Goal: Information Seeking & Learning: Compare options

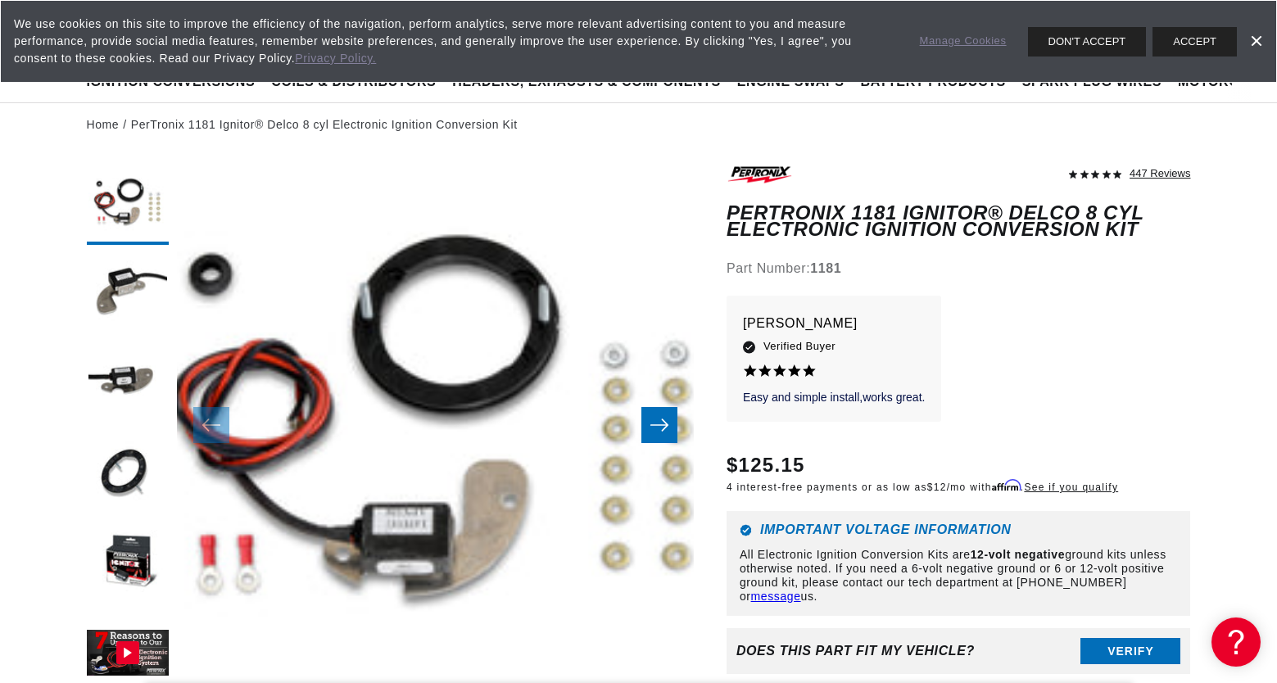
scroll to position [0, 497]
click at [1188, 35] on button "ACCEPT" at bounding box center [1195, 41] width 84 height 29
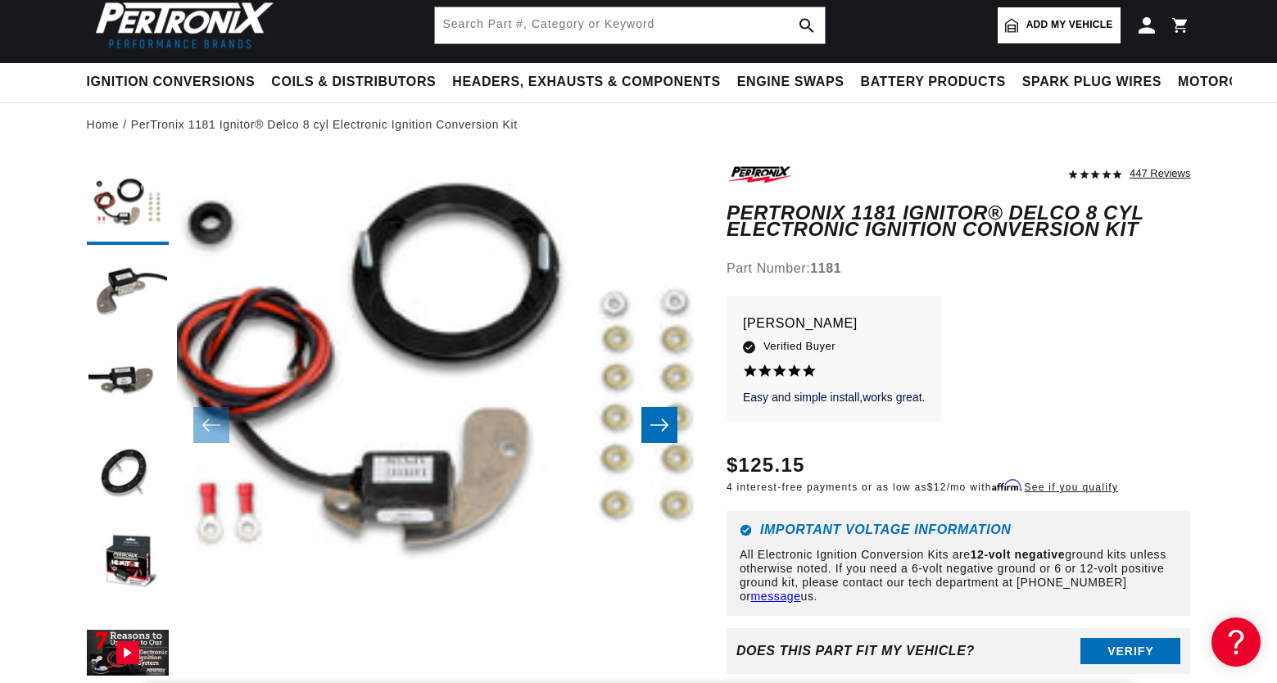
scroll to position [0, 0]
click at [119, 465] on button "Load image 4 in gallery view" at bounding box center [128, 474] width 82 height 82
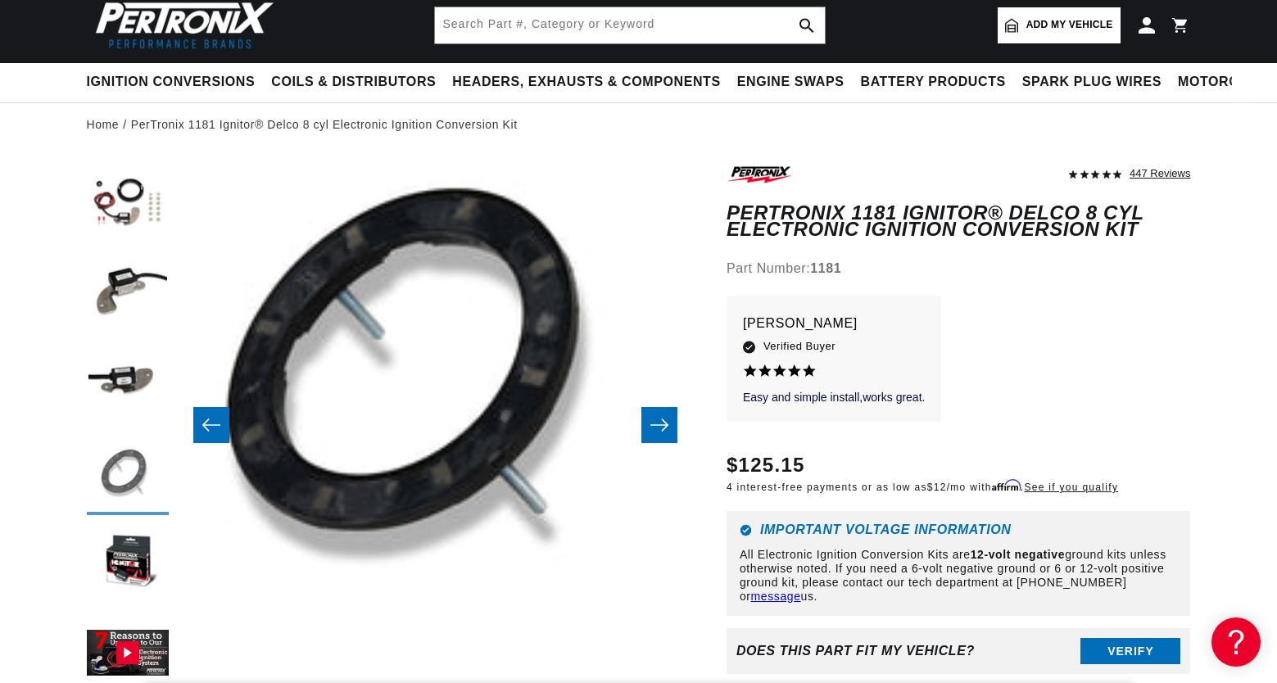
scroll to position [0, 497]
click at [113, 296] on button "Load image 2 in gallery view" at bounding box center [128, 294] width 82 height 82
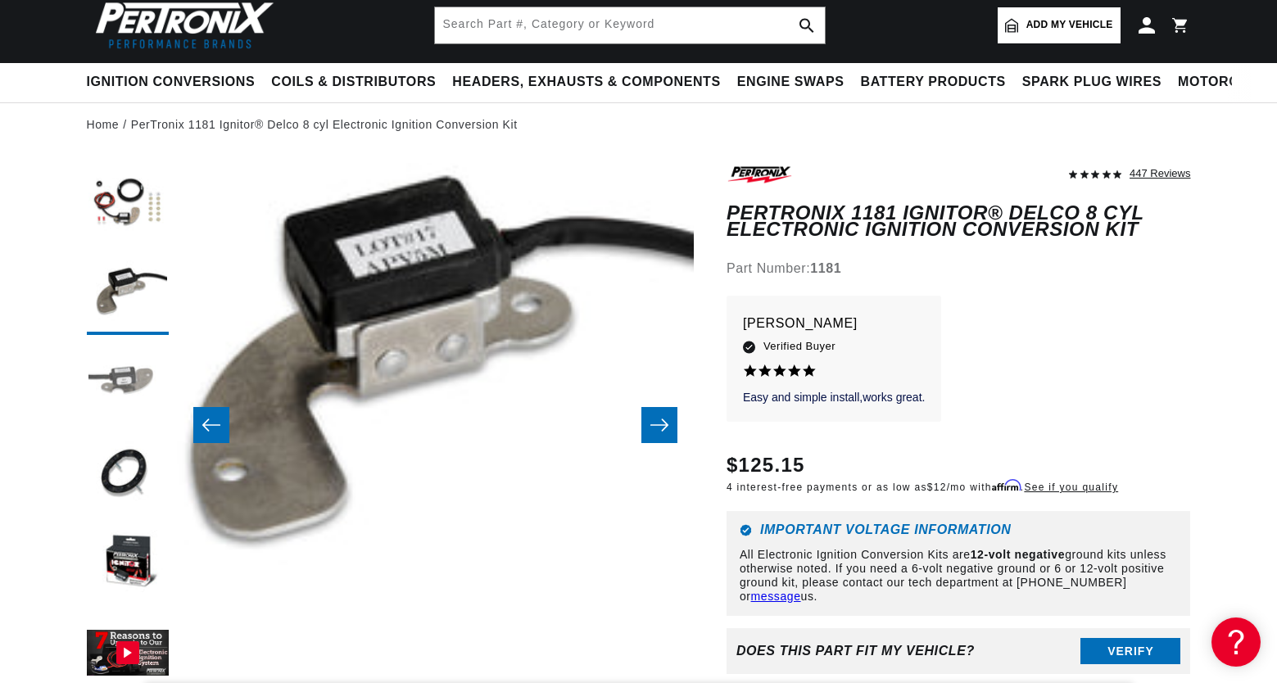
scroll to position [0, 0]
click at [111, 379] on button "Load image 3 in gallery view" at bounding box center [128, 384] width 82 height 82
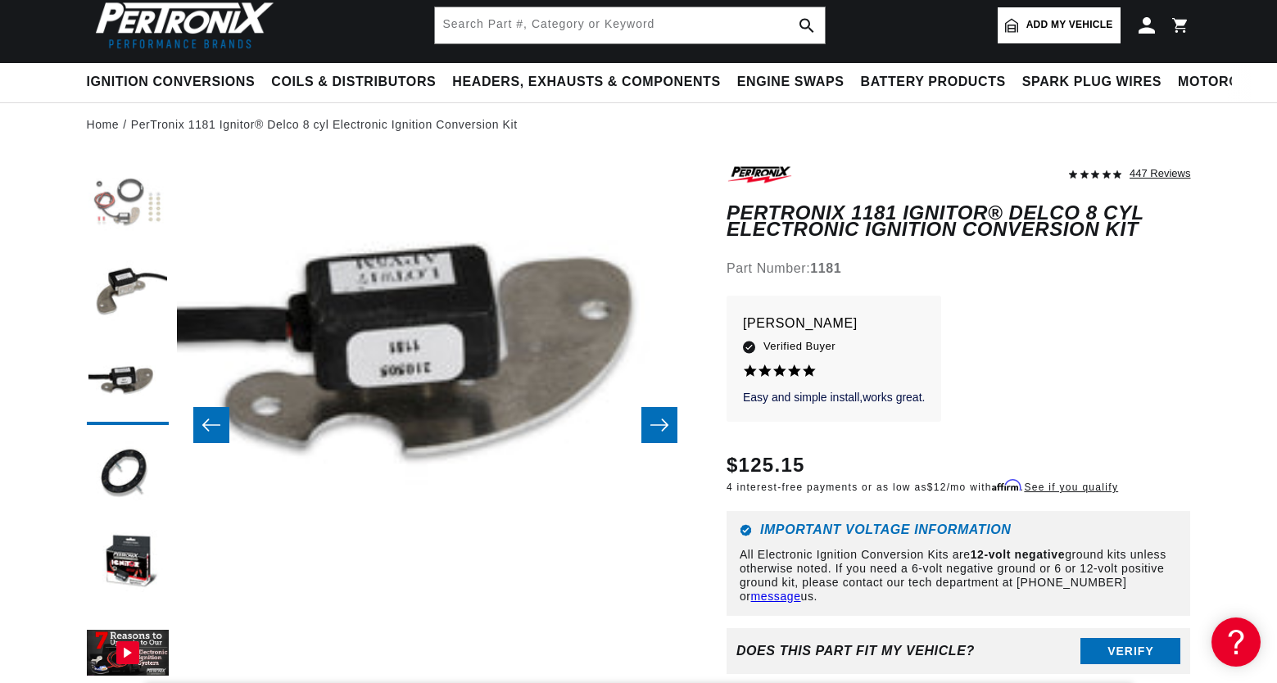
click at [130, 200] on button "Load image 1 in gallery view" at bounding box center [128, 204] width 82 height 82
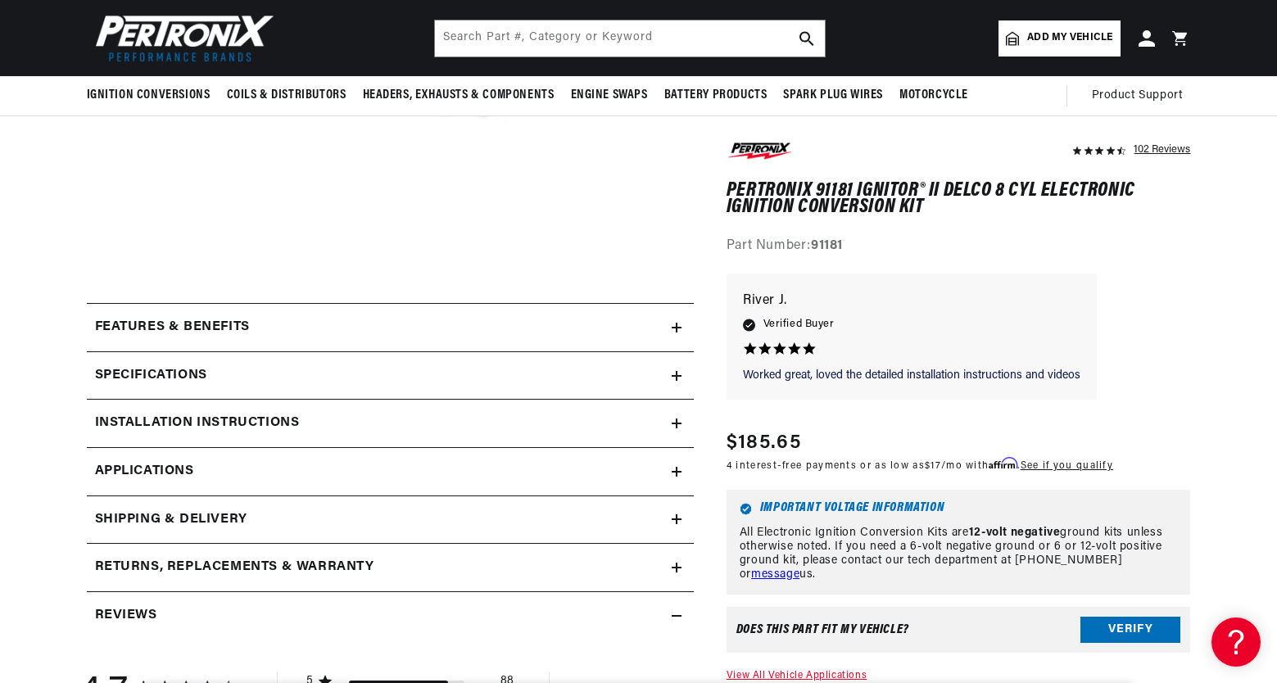
scroll to position [0, 497]
click at [678, 326] on icon at bounding box center [677, 328] width 10 height 10
